Goal: Information Seeking & Learning: Learn about a topic

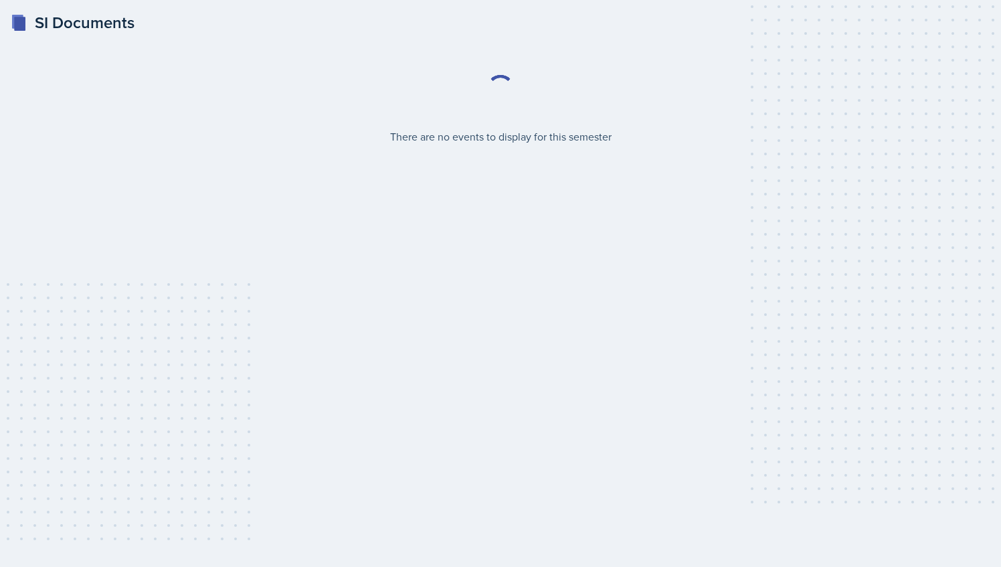
select select "2bed604d-1099-4043-b1bc-2365e8740244"
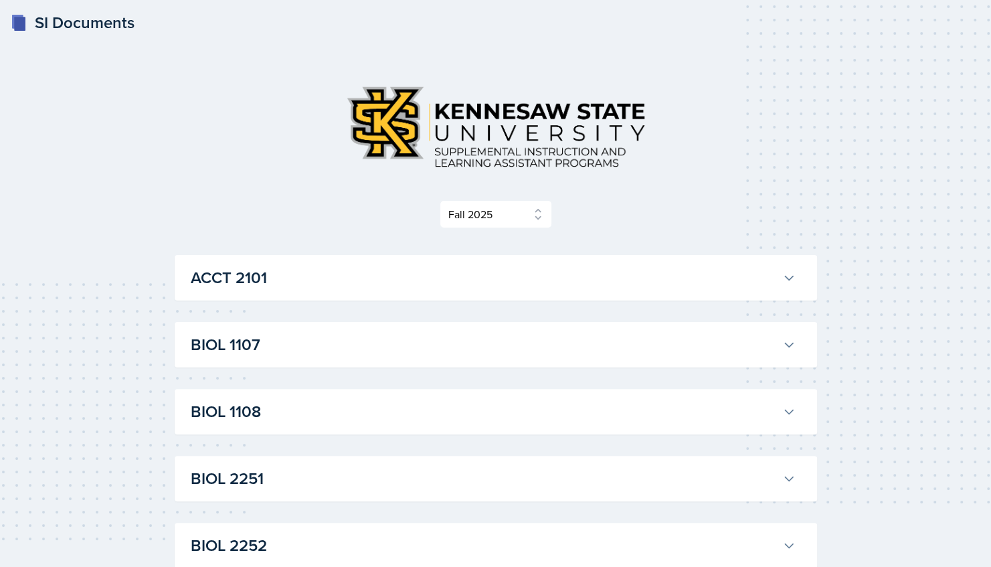
click at [512, 268] on h3 "ACCT 2101" at bounding box center [484, 278] width 586 height 24
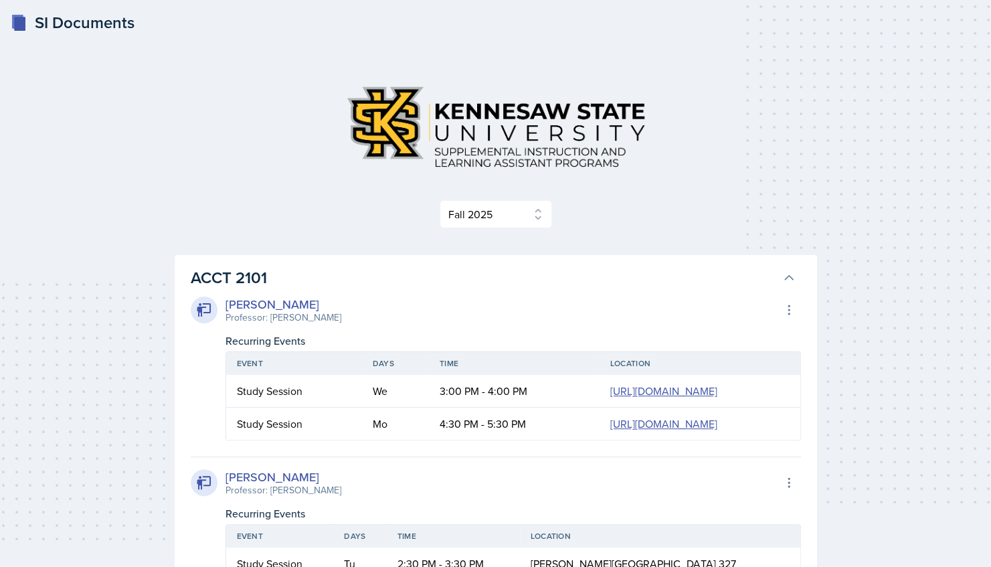
click at [512, 268] on h3 "ACCT 2101" at bounding box center [484, 278] width 586 height 24
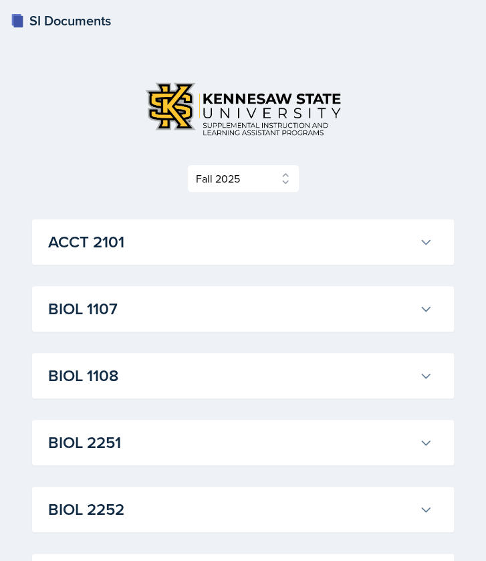
click at [406, 243] on h3 "ACCT 2101" at bounding box center [231, 242] width 366 height 24
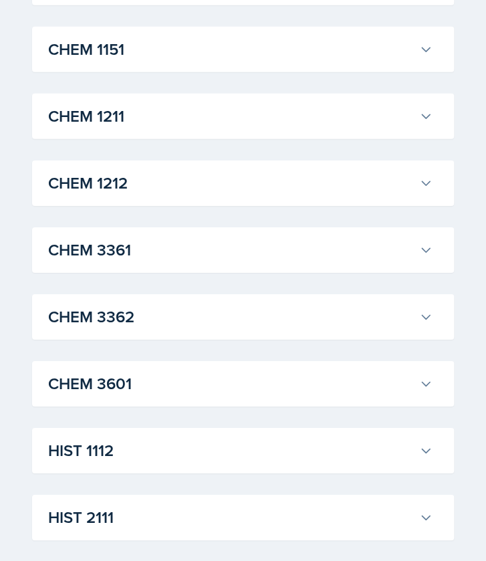
scroll to position [2593, 0]
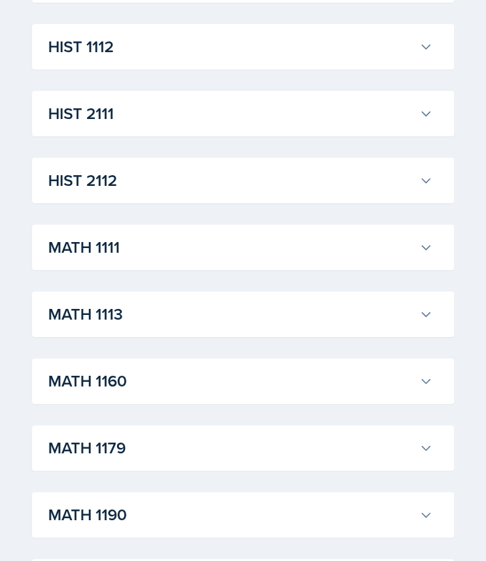
scroll to position [4213, 0]
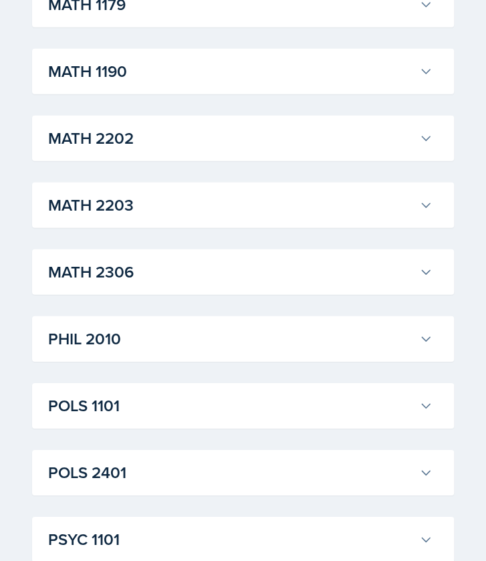
scroll to position [6779, 0]
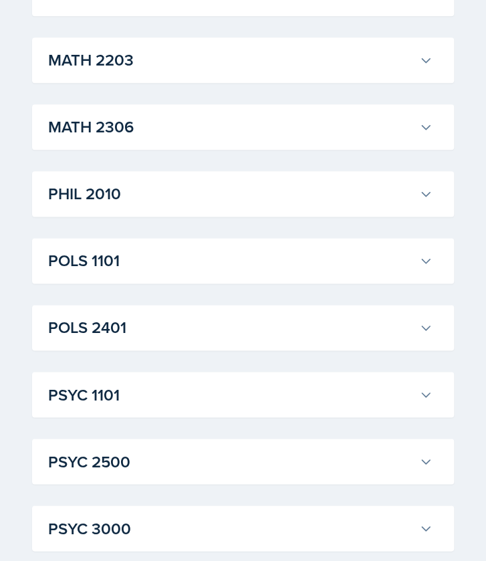
scroll to position [7698, 0]
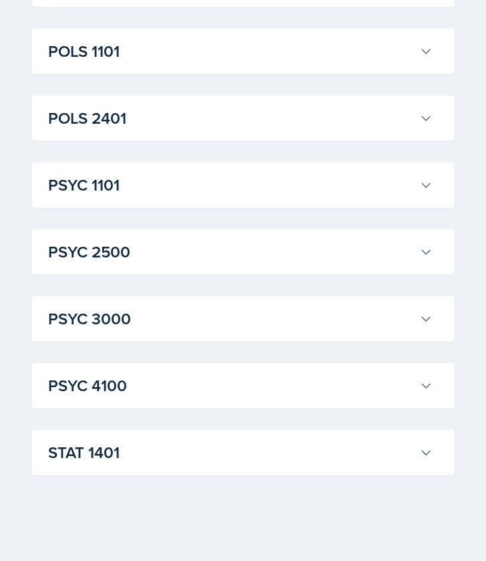
scroll to position [8300, 0]
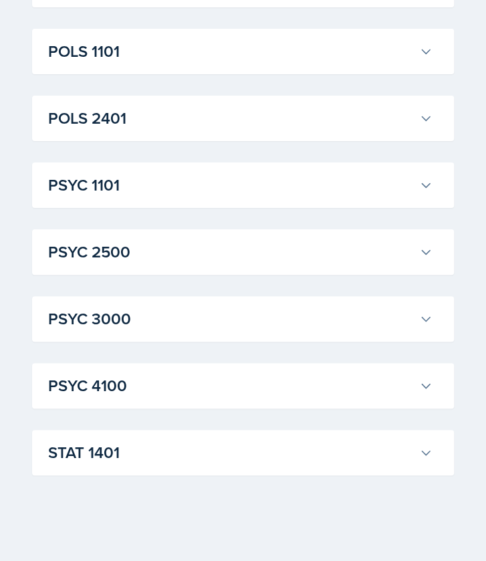
scroll to position [15848, 0]
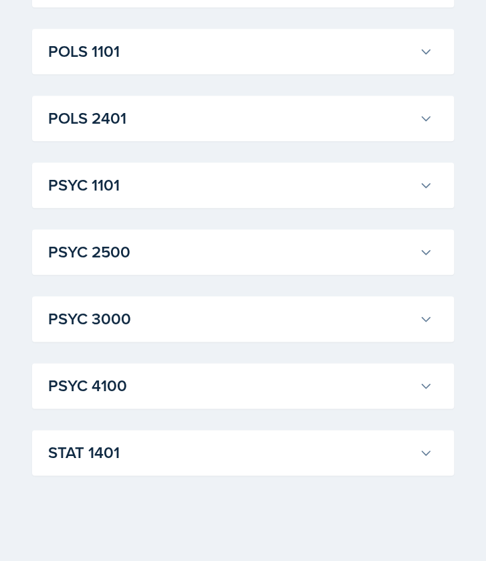
scroll to position [27885, 0]
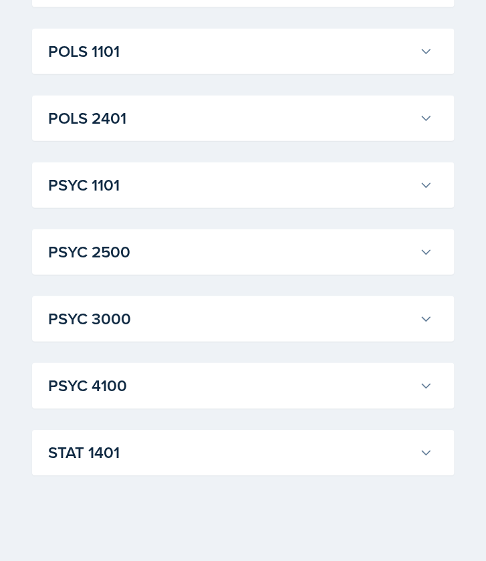
click at [352, 74] on div "POLS 1101 [PERSON_NAME] Professor: [PERSON_NAME] Export to Google Calendar Recu…" at bounding box center [243, 51] width 422 height 45
click at [397, 66] on button "POLS 1101" at bounding box center [240, 51] width 390 height 29
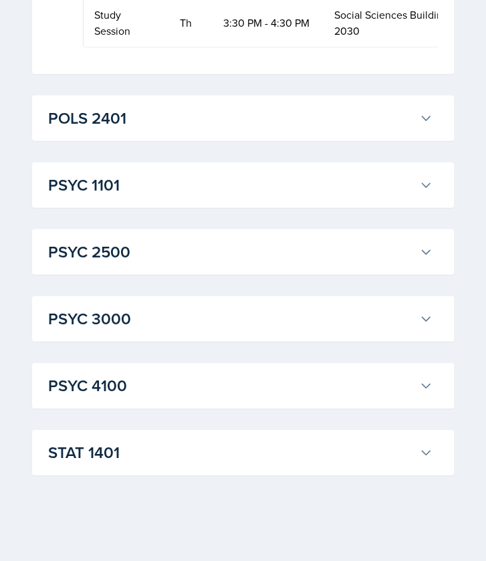
scroll to position [30456, 0]
click at [389, 130] on h3 "POLS 2401" at bounding box center [231, 118] width 366 height 24
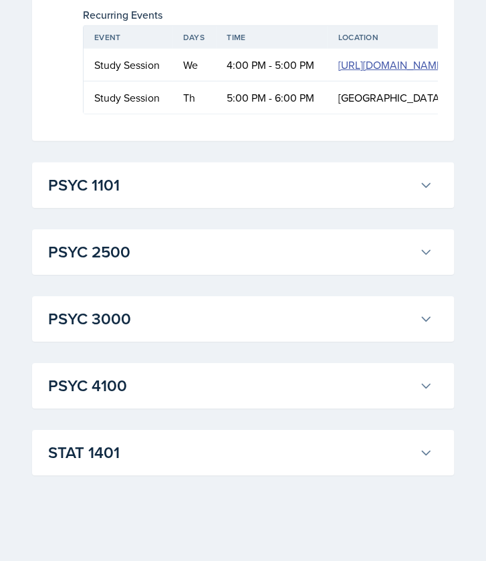
scroll to position [30839, 0]
click at [423, 177] on button "PSYC 1101" at bounding box center [240, 185] width 390 height 29
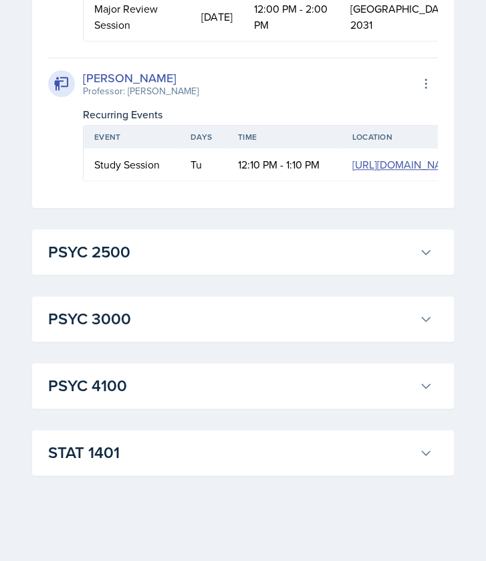
scroll to position [33533, 0]
click at [416, 264] on button "PSYC 2500" at bounding box center [240, 252] width 390 height 29
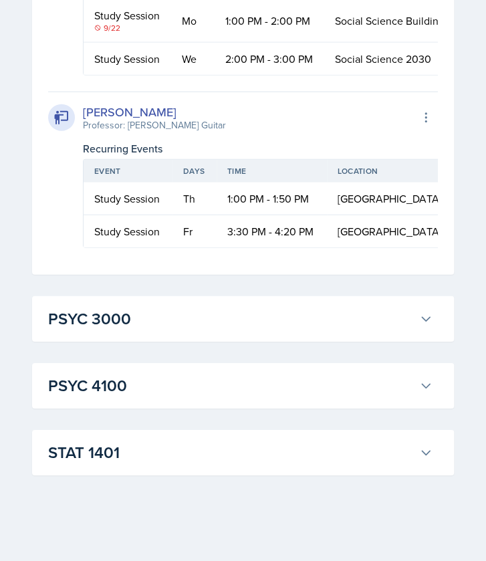
scroll to position [34459, 0]
click at [415, 321] on button "PSYC 3000" at bounding box center [240, 318] width 390 height 29
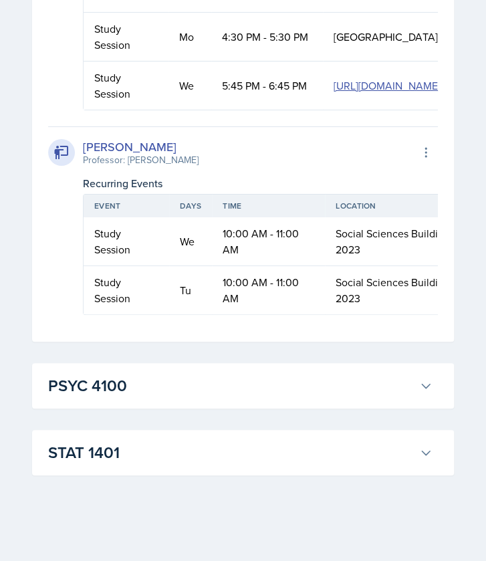
scroll to position [35027, 0]
click at [345, 399] on button "PSYC 4100" at bounding box center [240, 385] width 390 height 29
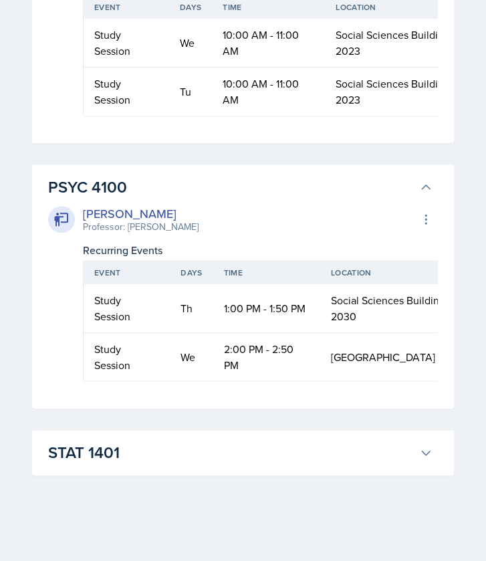
scroll to position [35235, 0]
click at [425, 447] on icon at bounding box center [425, 452] width 13 height 13
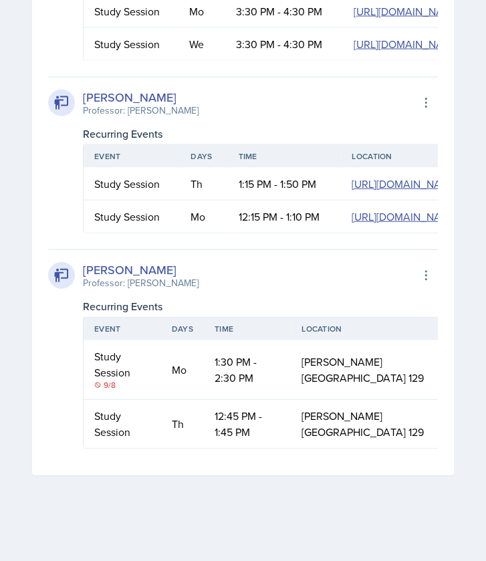
scroll to position [35808, 0]
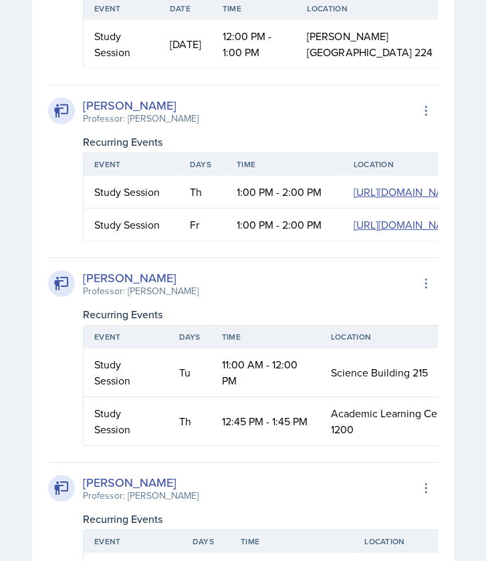
scroll to position [0, 0]
